Goal: Obtain resource: Download file/media

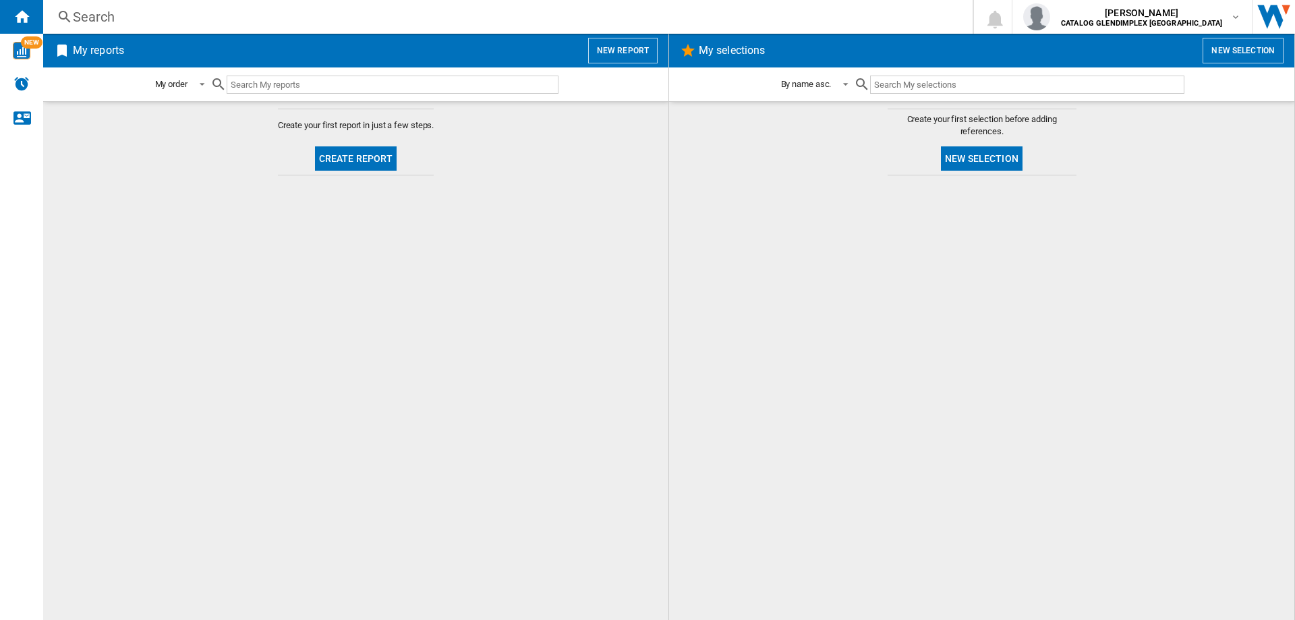
click at [347, 153] on button "Create report" at bounding box center [356, 158] width 82 height 24
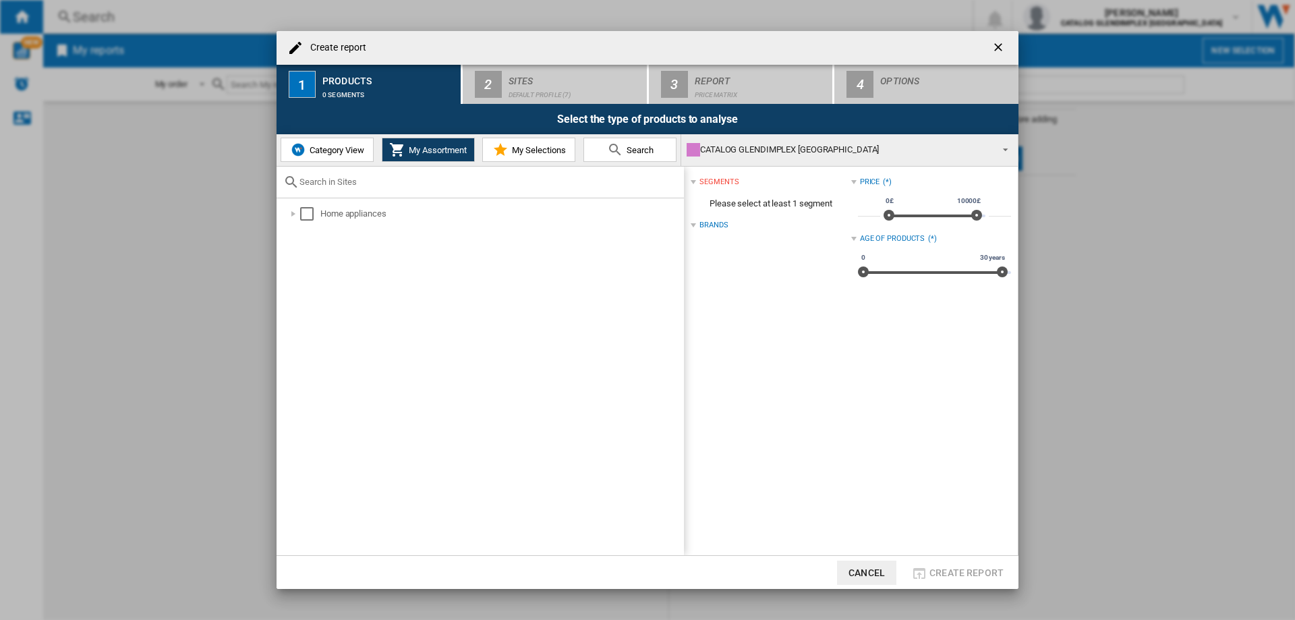
click at [344, 150] on span "Category View" at bounding box center [335, 150] width 58 height 10
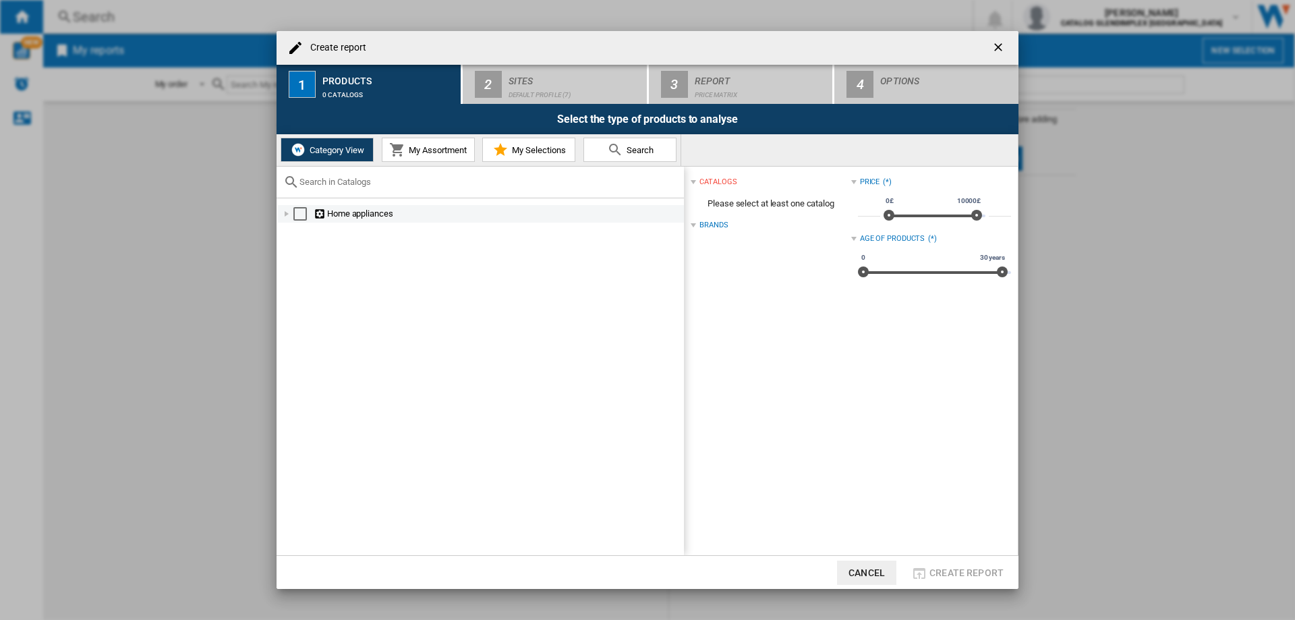
click at [286, 214] on div at bounding box center [286, 213] width 13 height 13
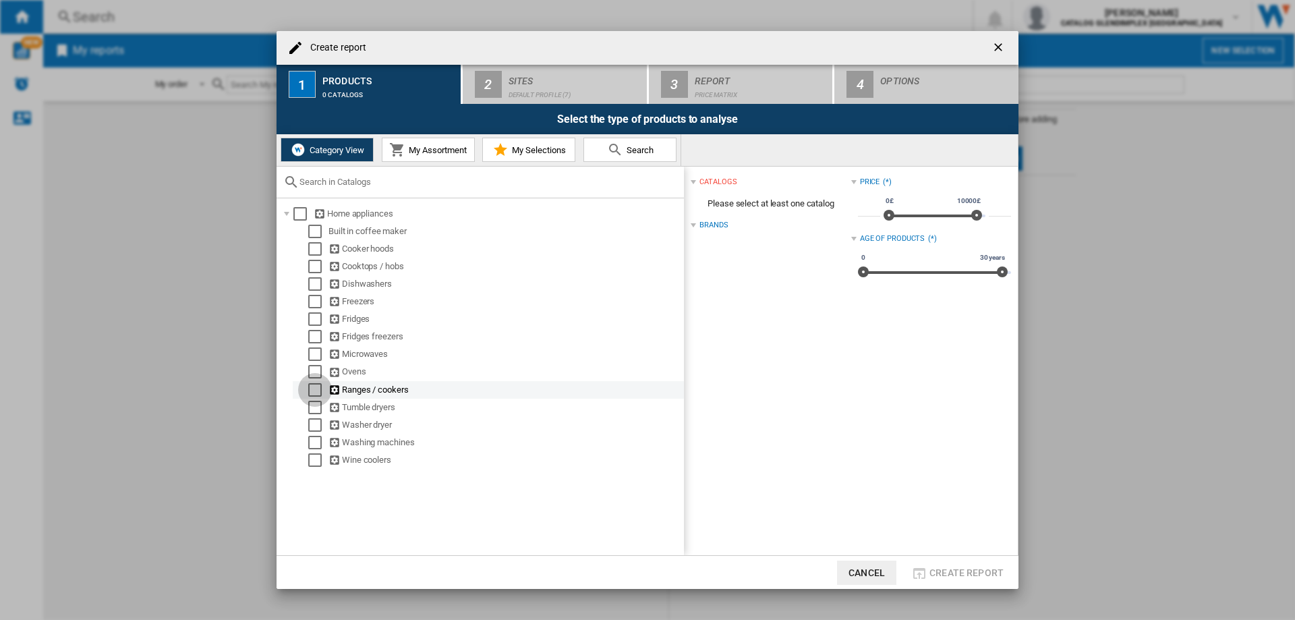
click at [314, 384] on div "Select" at bounding box center [314, 389] width 13 height 13
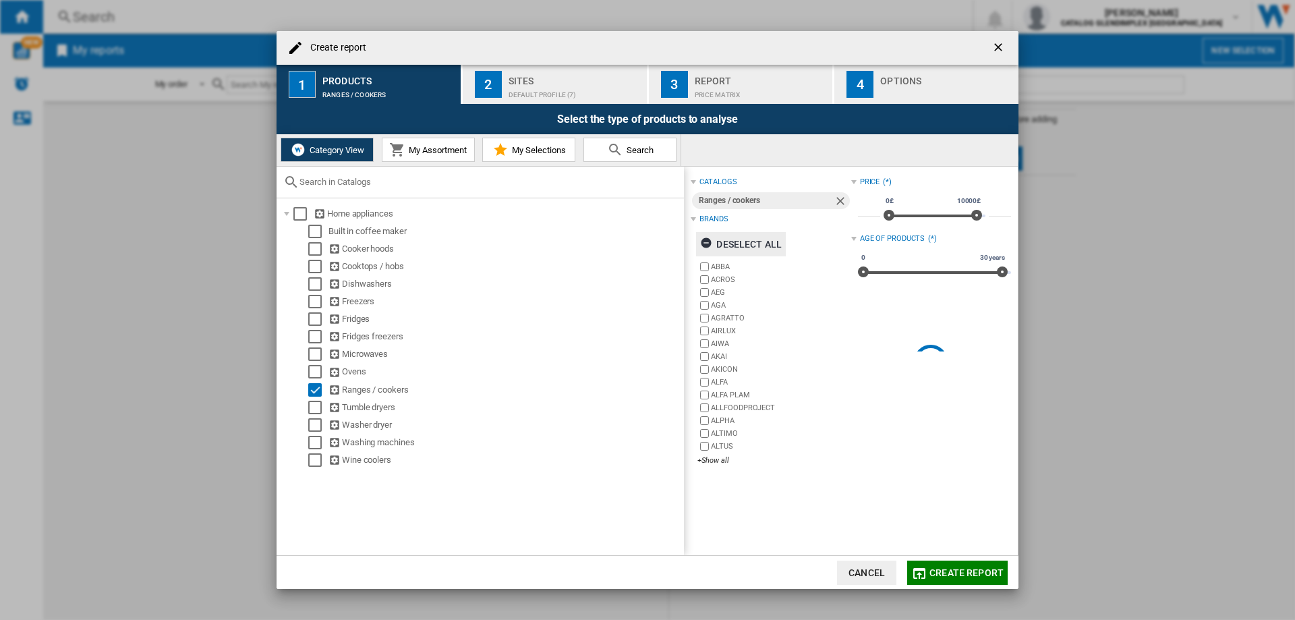
click at [762, 247] on div "Deselect all" at bounding box center [741, 244] width 82 height 24
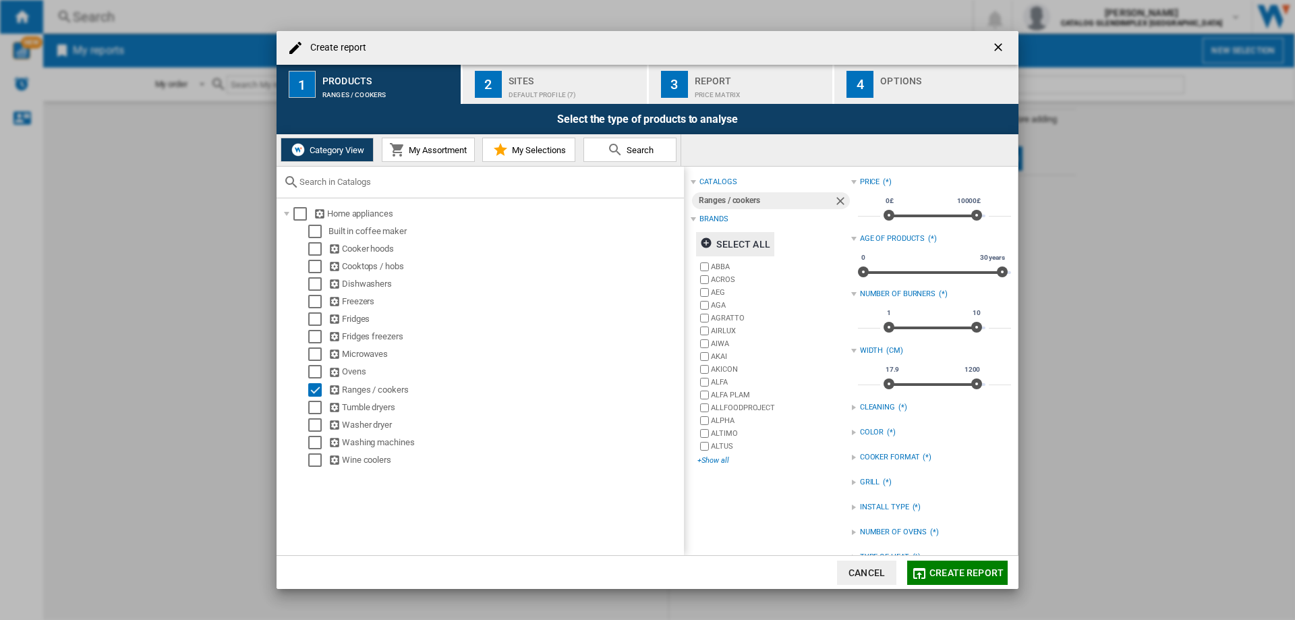
click at [716, 458] on div "+Show all" at bounding box center [773, 460] width 153 height 10
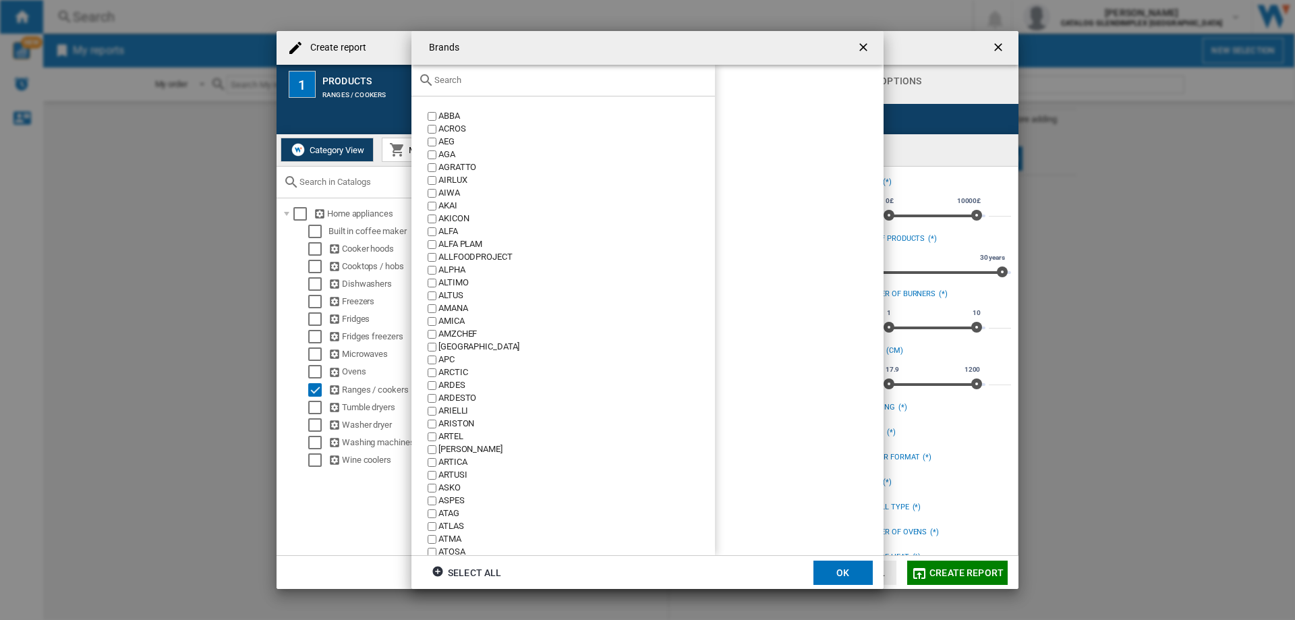
click at [510, 81] on input "text" at bounding box center [571, 80] width 274 height 10
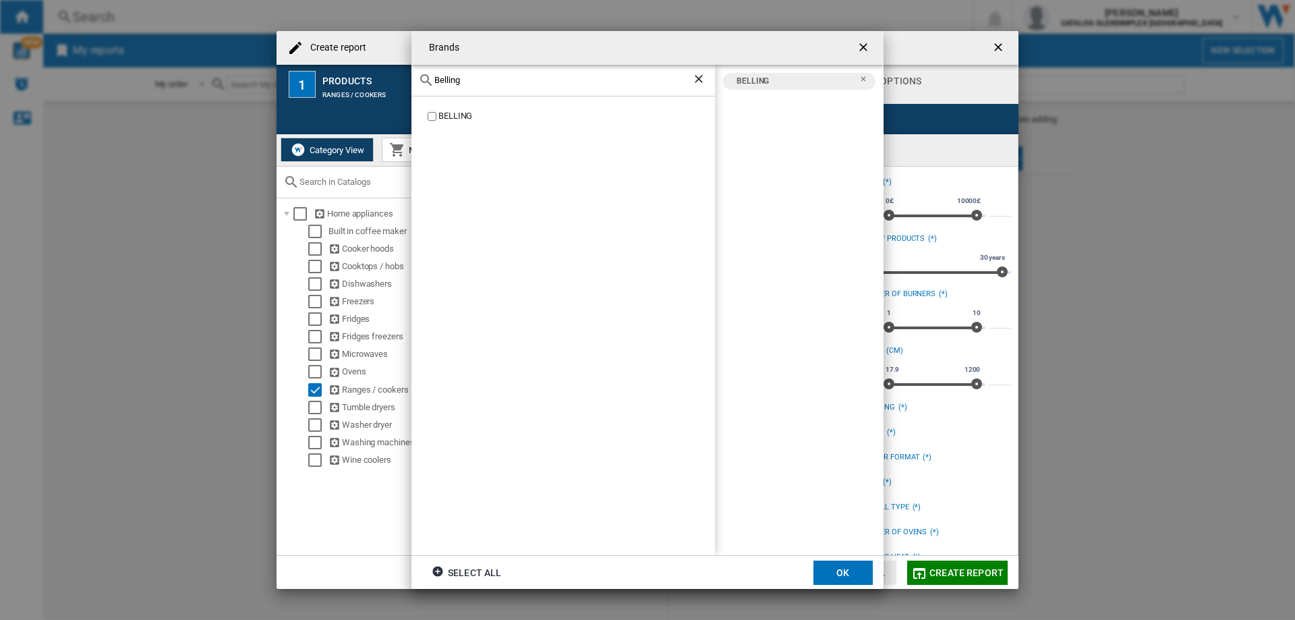
drag, startPoint x: 474, startPoint y: 81, endPoint x: 419, endPoint y: 81, distance: 55.3
click at [419, 81] on div "Belling" at bounding box center [563, 81] width 304 height 32
type input "Leisure"
click at [840, 571] on button "OK" at bounding box center [842, 573] width 59 height 24
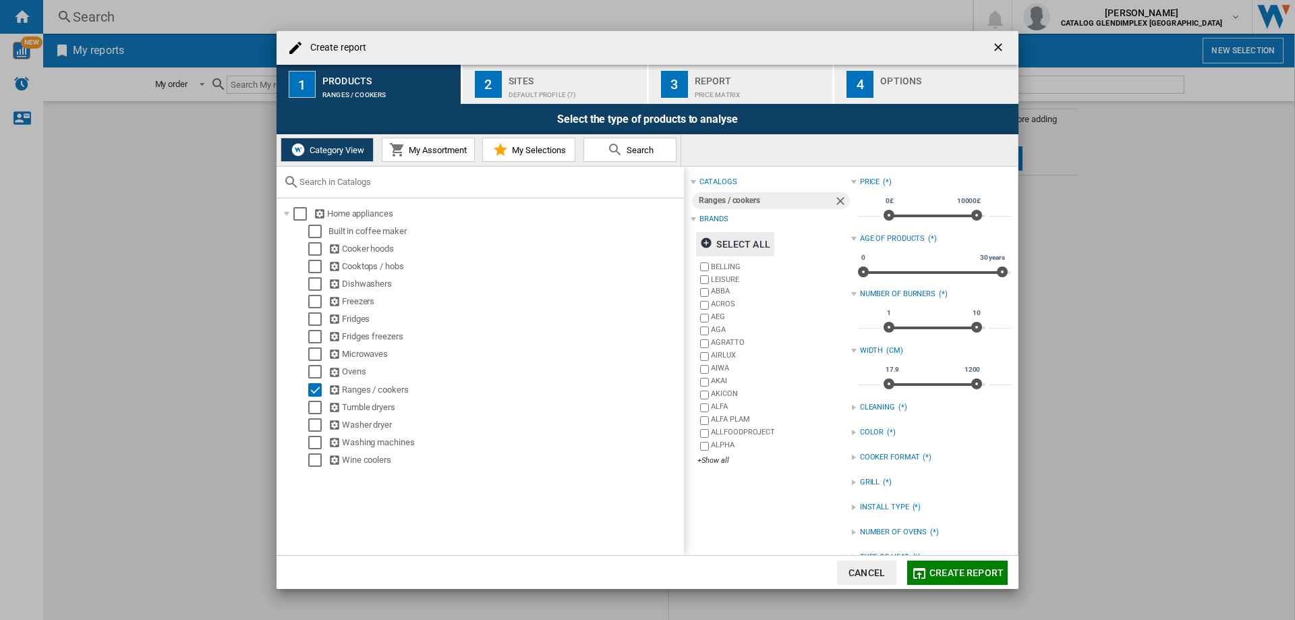
click at [556, 84] on div "Default profile (7)" at bounding box center [575, 91] width 133 height 14
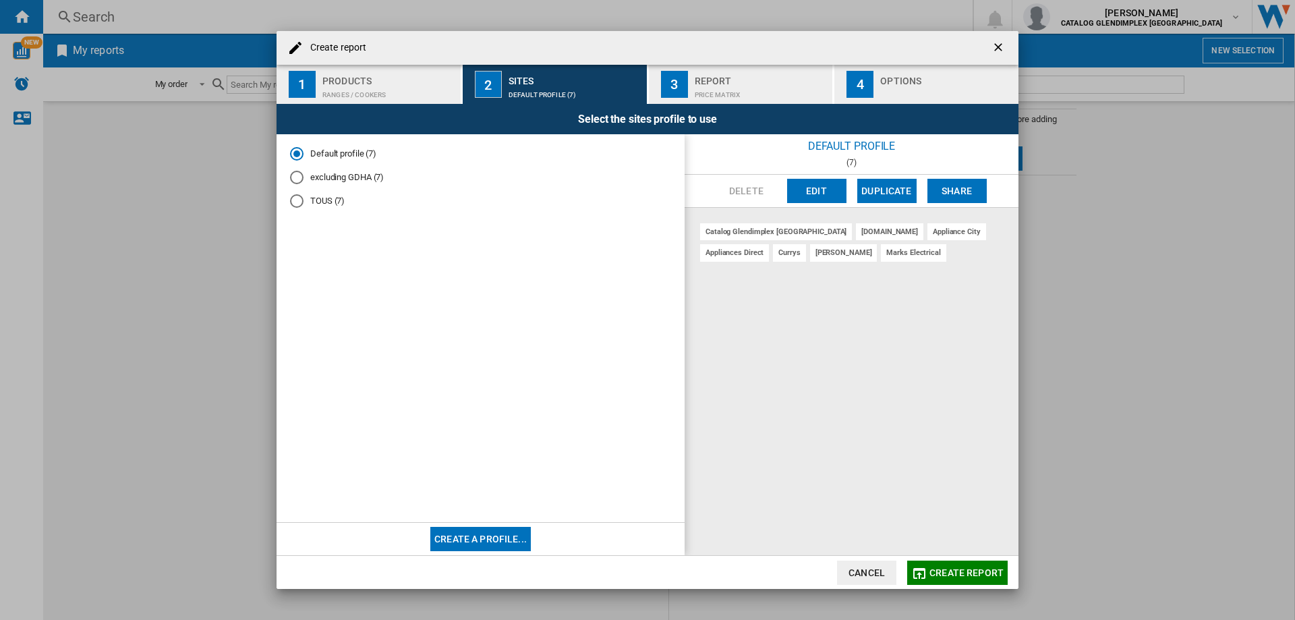
click at [725, 83] on div "Report" at bounding box center [761, 77] width 133 height 14
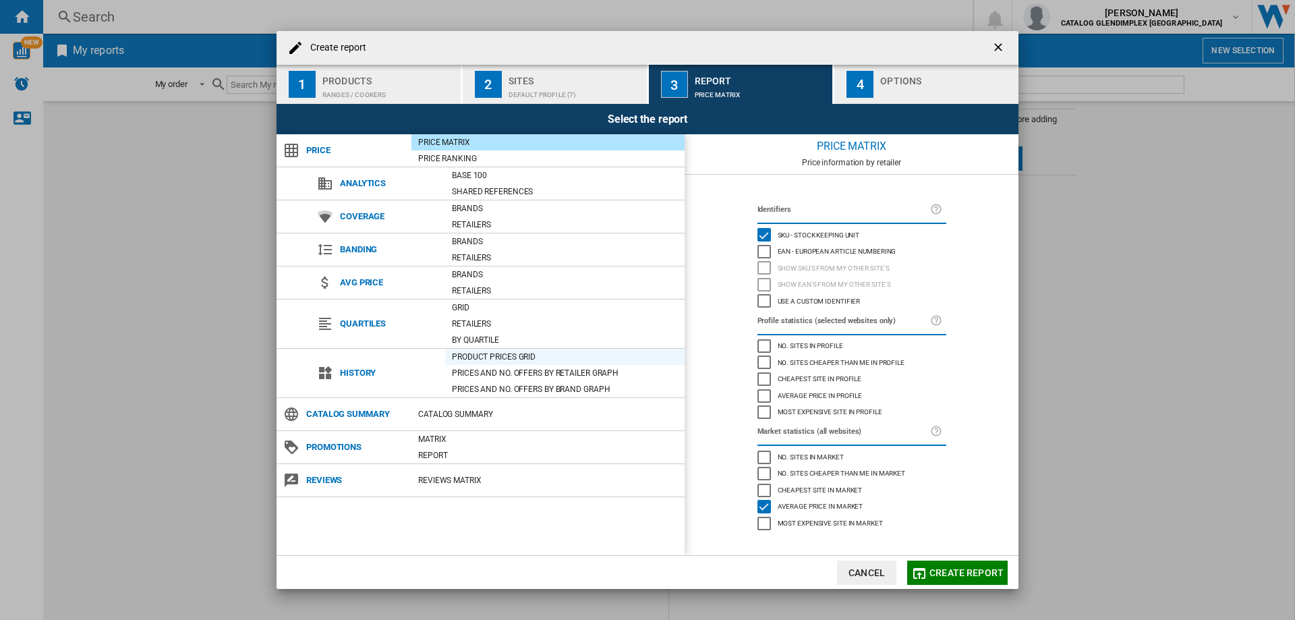
click at [519, 360] on div "Product prices grid" at bounding box center [564, 356] width 239 height 13
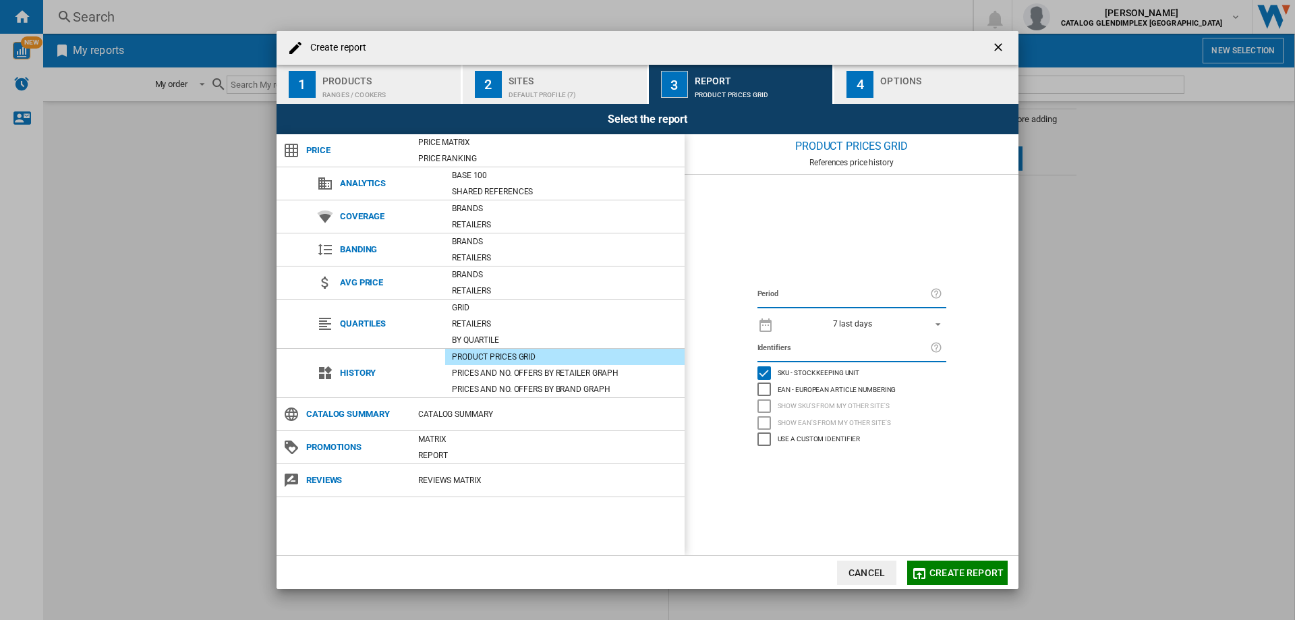
click at [934, 320] on span "REPORTS.WIZARD.STEPS.REPORT.STEPS.REPORT_OPTIONS.PERIOD: 7 last days" at bounding box center [934, 323] width 16 height 12
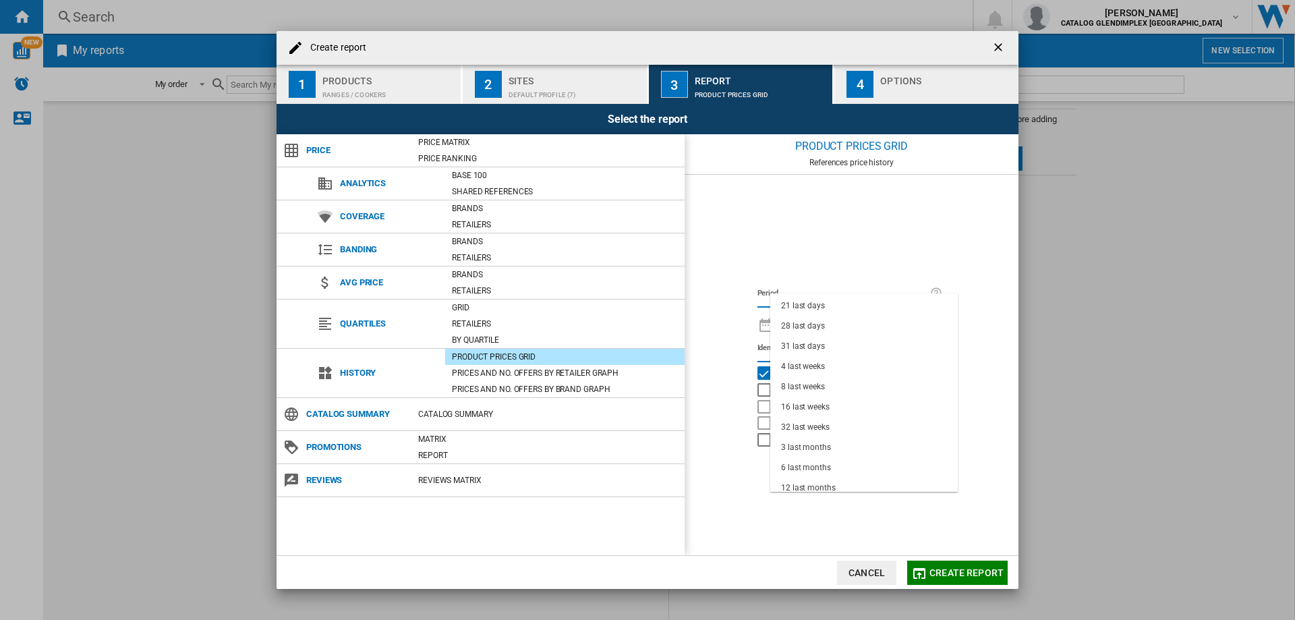
scroll to position [85, 0]
click at [824, 479] on div "18 last months" at bounding box center [808, 481] width 55 height 11
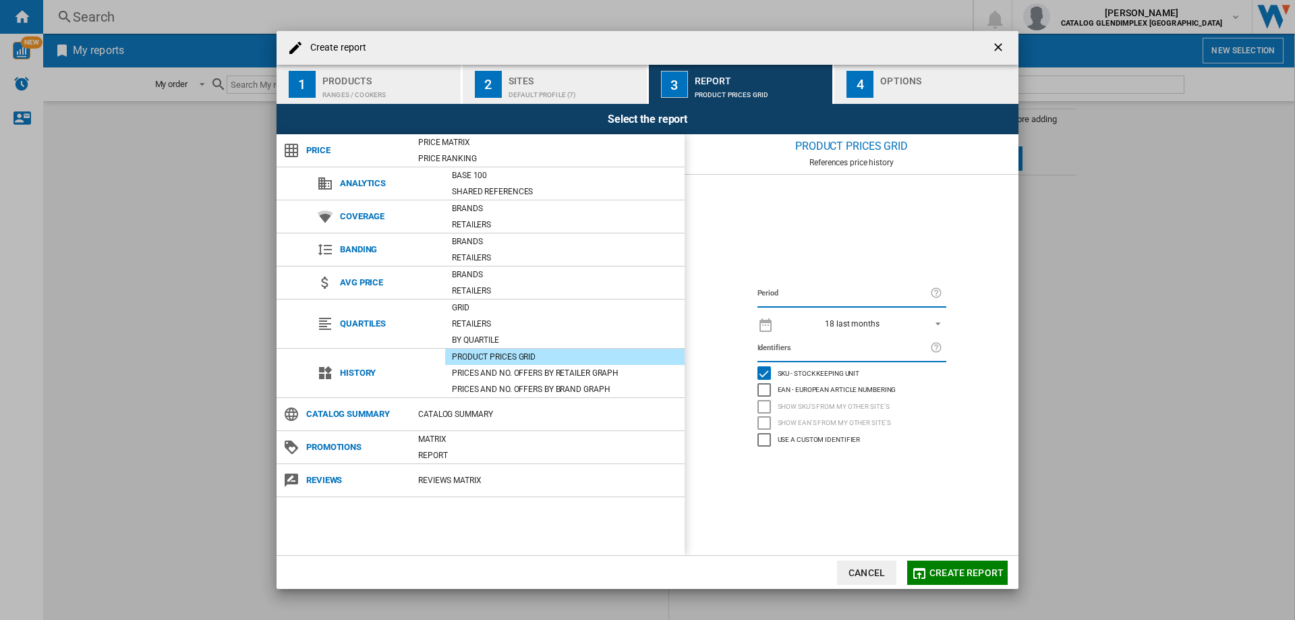
click at [948, 572] on span "Create report" at bounding box center [966, 572] width 74 height 11
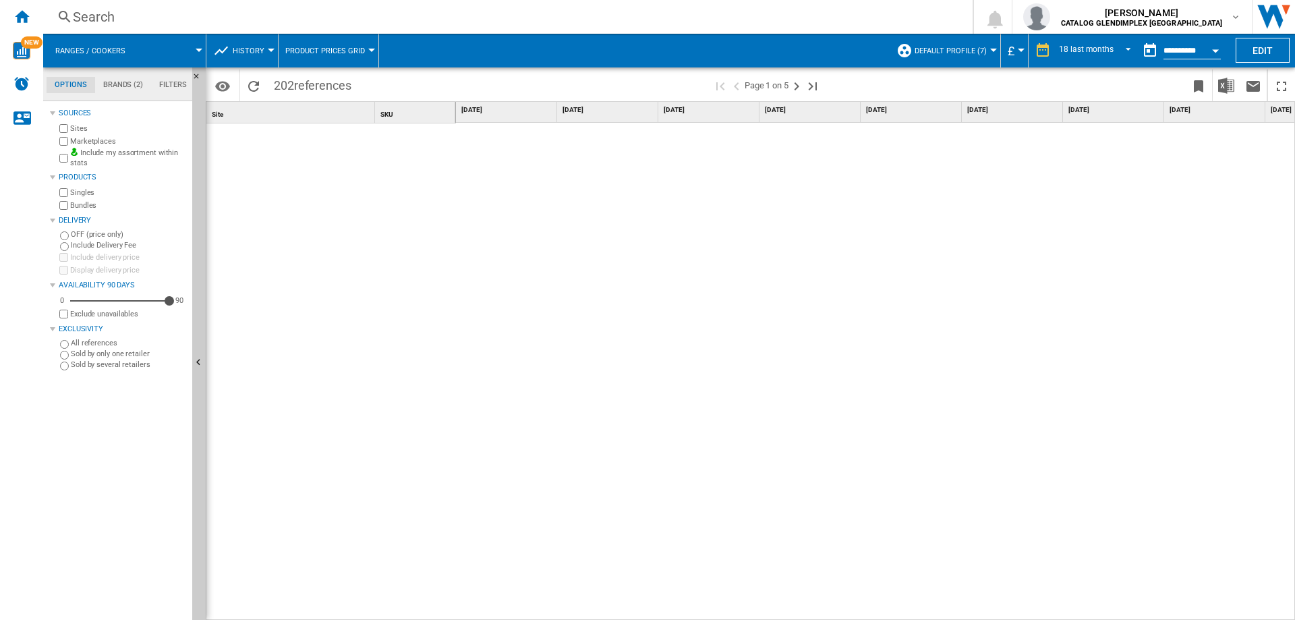
scroll to position [3334, 0]
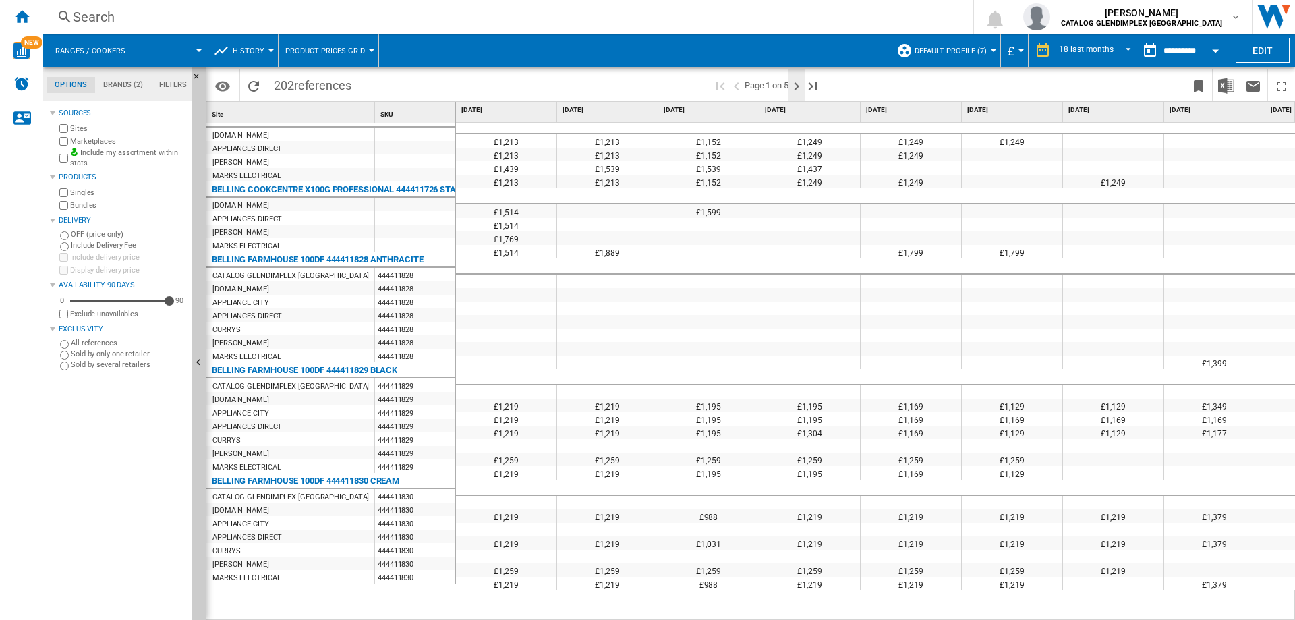
click at [796, 86] on ng-md-icon "Next page" at bounding box center [796, 86] width 16 height 16
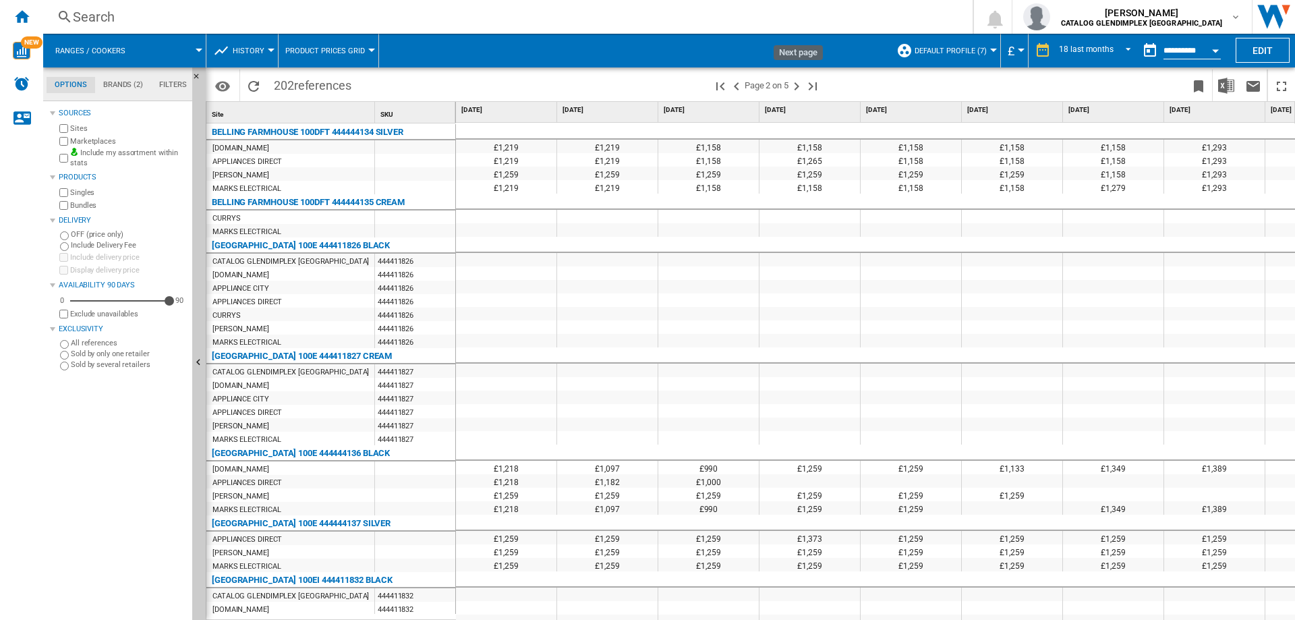
click at [798, 86] on ng-md-icon "Next page" at bounding box center [796, 86] width 16 height 16
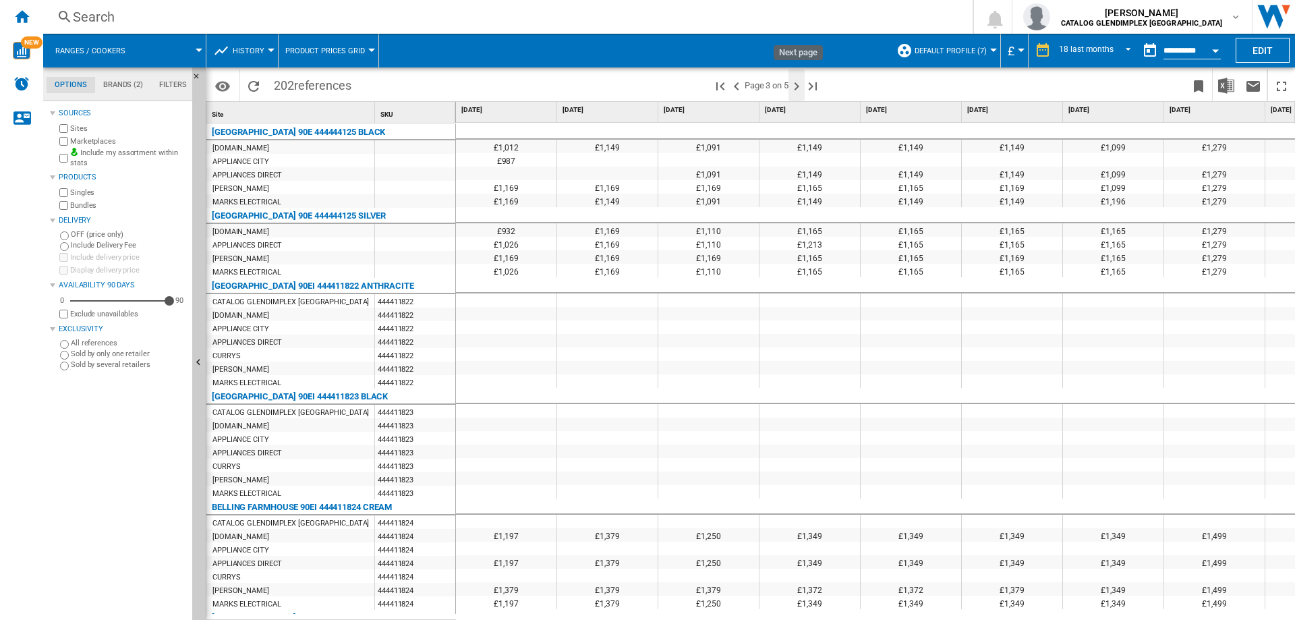
click at [798, 86] on ng-md-icon "Next page" at bounding box center [796, 86] width 16 height 16
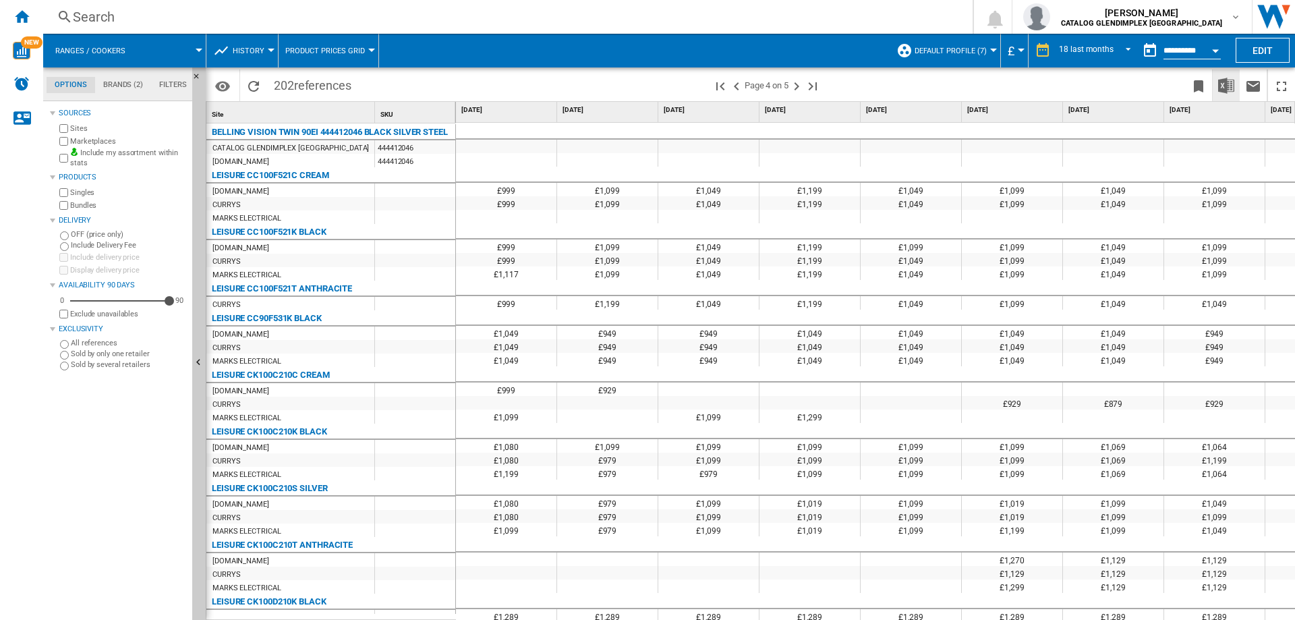
click at [1227, 84] on img "Download in Excel" at bounding box center [1226, 86] width 16 height 16
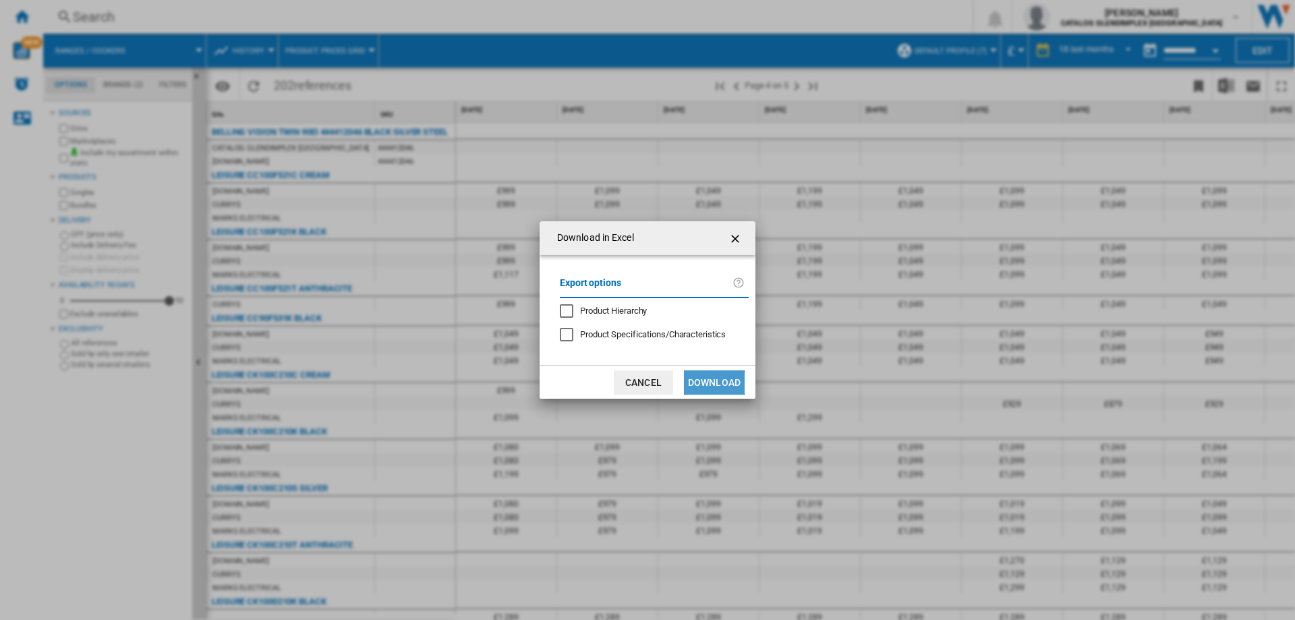
click at [701, 385] on button "Download" at bounding box center [714, 382] width 61 height 24
